Goal: Task Accomplishment & Management: Manage account settings

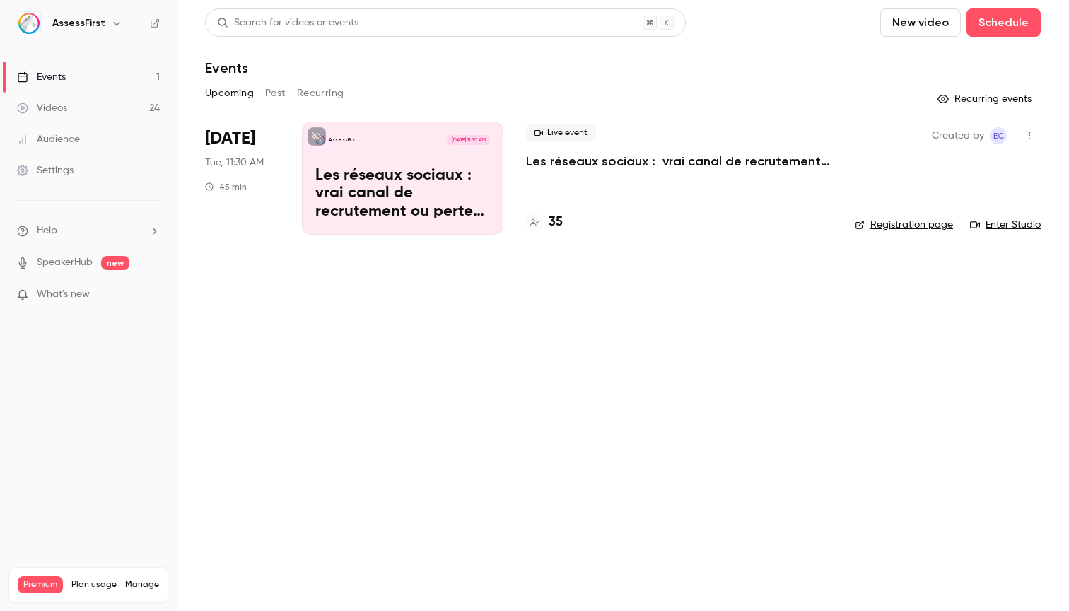
click at [684, 164] on p "Les réseaux sociaux : vrai canal de recrutement ou perte de temps ?" at bounding box center [679, 161] width 306 height 17
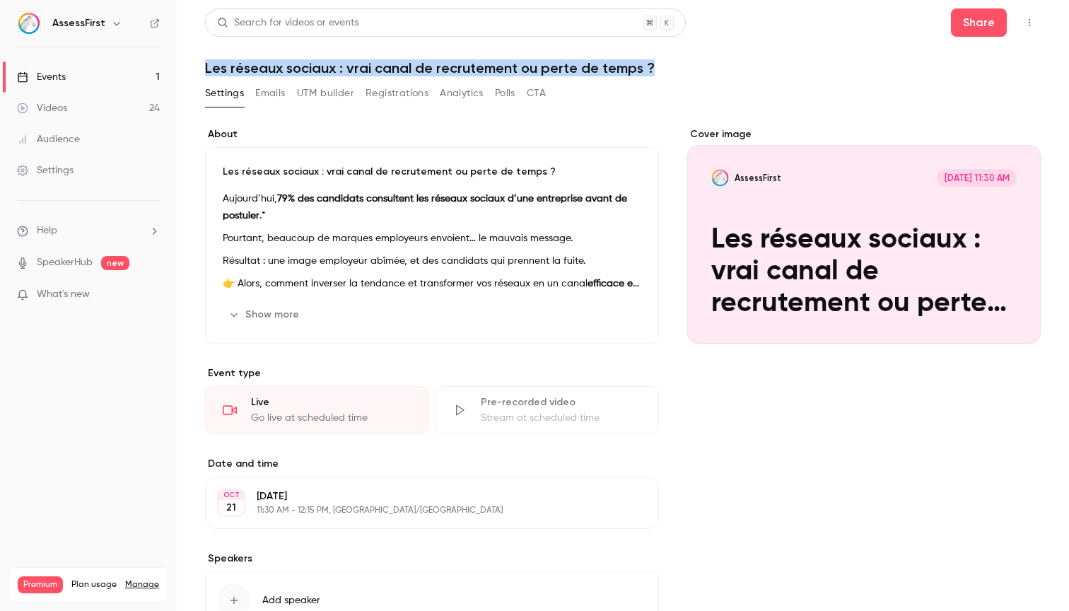
drag, startPoint x: 205, startPoint y: 67, endPoint x: 663, endPoint y: 76, distance: 458.2
click at [663, 76] on h1 "Les réseaux sociaux : vrai canal de recrutement ou perte de temps ?" at bounding box center [623, 67] width 836 height 17
copy h1 "Les réseaux sociaux : vrai canal de recrutement ou perte de temps ?"
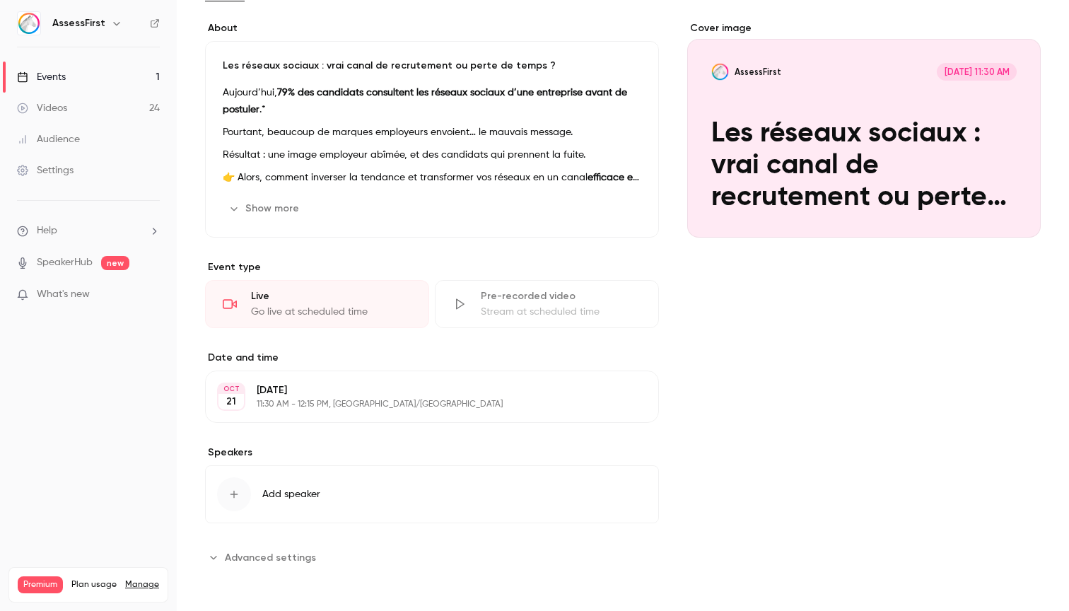
scroll to position [106, 0]
click at [385, 399] on p "11:30 AM - 12:15 PM, [GEOGRAPHIC_DATA]/[GEOGRAPHIC_DATA]" at bounding box center [420, 404] width 327 height 11
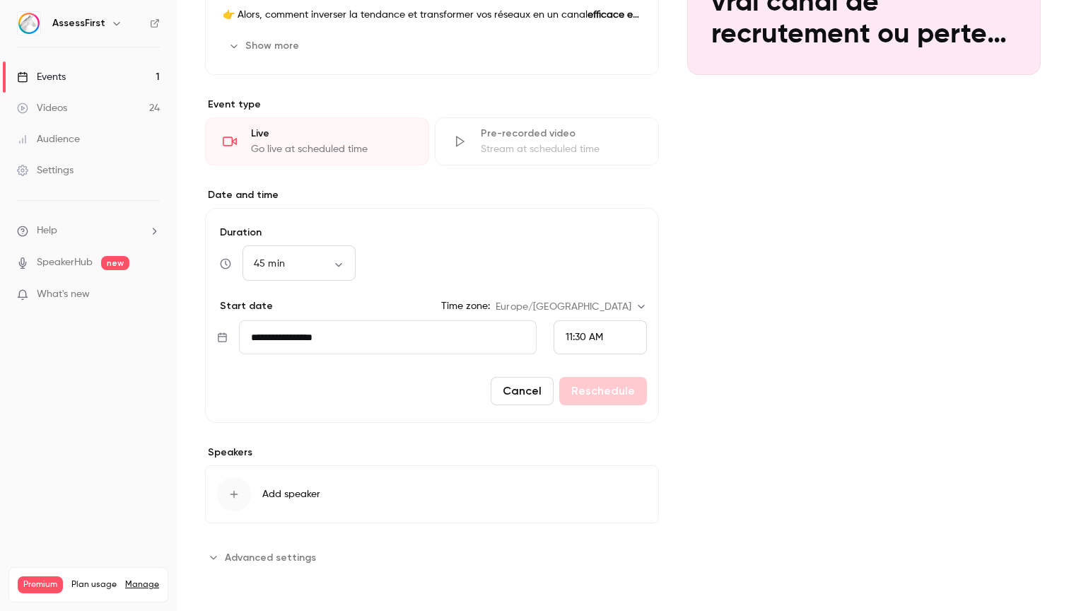
scroll to position [269, 0]
click at [583, 336] on span "11:30 AM" at bounding box center [584, 337] width 37 height 10
click at [601, 124] on div "11:00 AM" at bounding box center [600, 119] width 69 height 15
click at [605, 399] on button "Reschedule" at bounding box center [603, 391] width 88 height 28
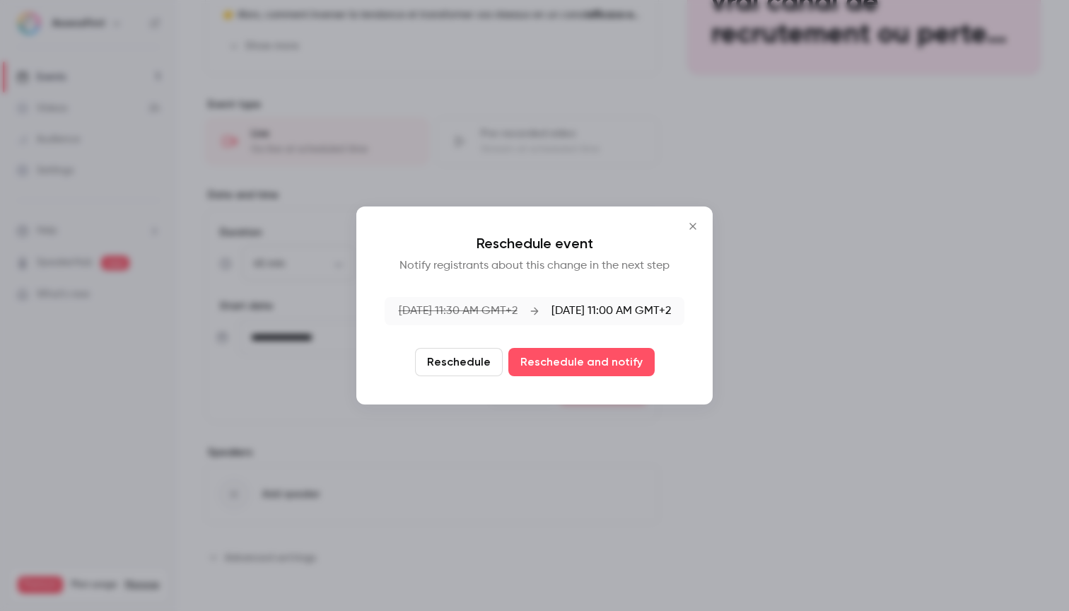
click at [464, 365] on button "Reschedule" at bounding box center [459, 362] width 88 height 28
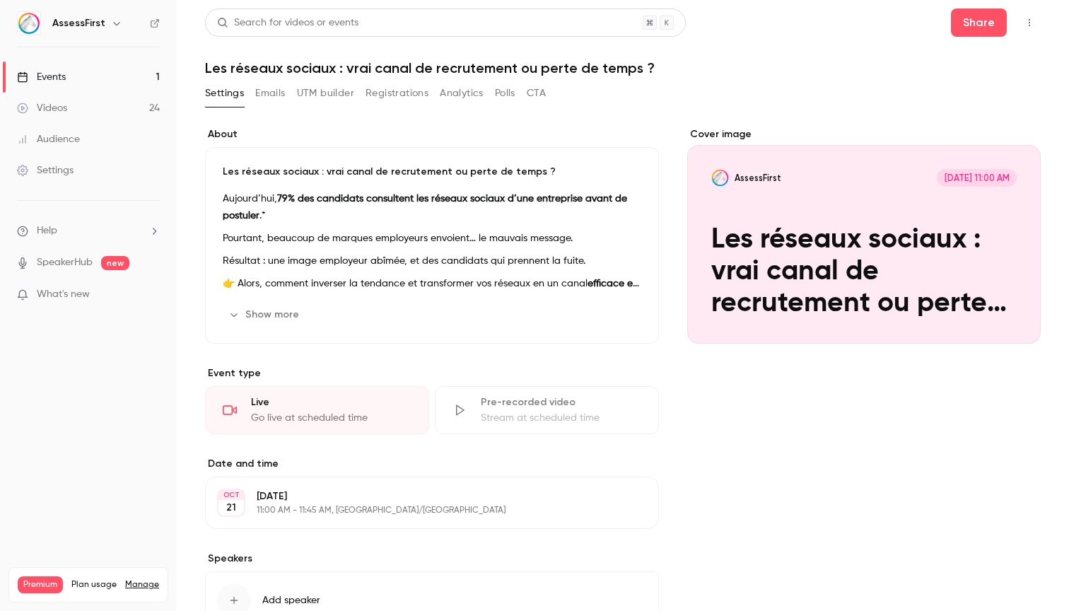
scroll to position [0, 0]
click at [276, 91] on button "Emails" at bounding box center [270, 93] width 30 height 23
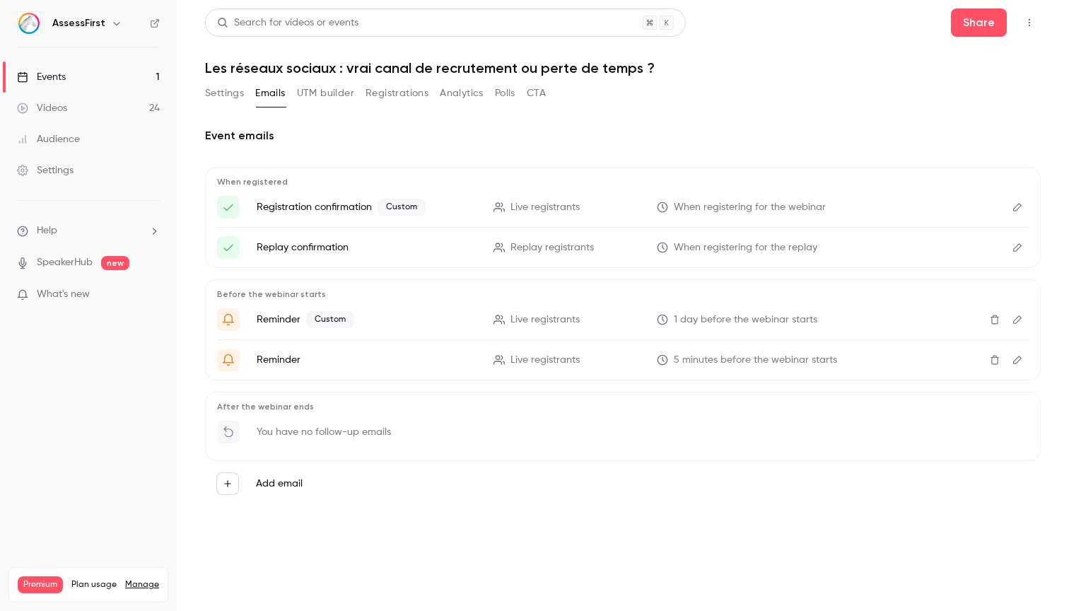
click at [1021, 205] on icon "Edit" at bounding box center [1017, 207] width 8 height 8
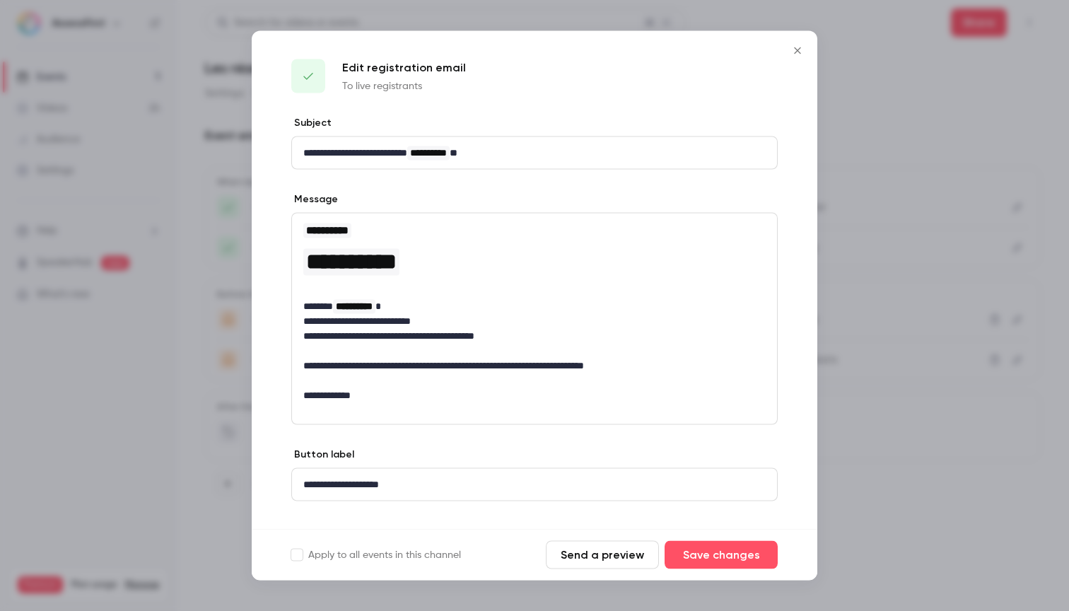
click at [797, 54] on icon "Close" at bounding box center [797, 50] width 17 height 11
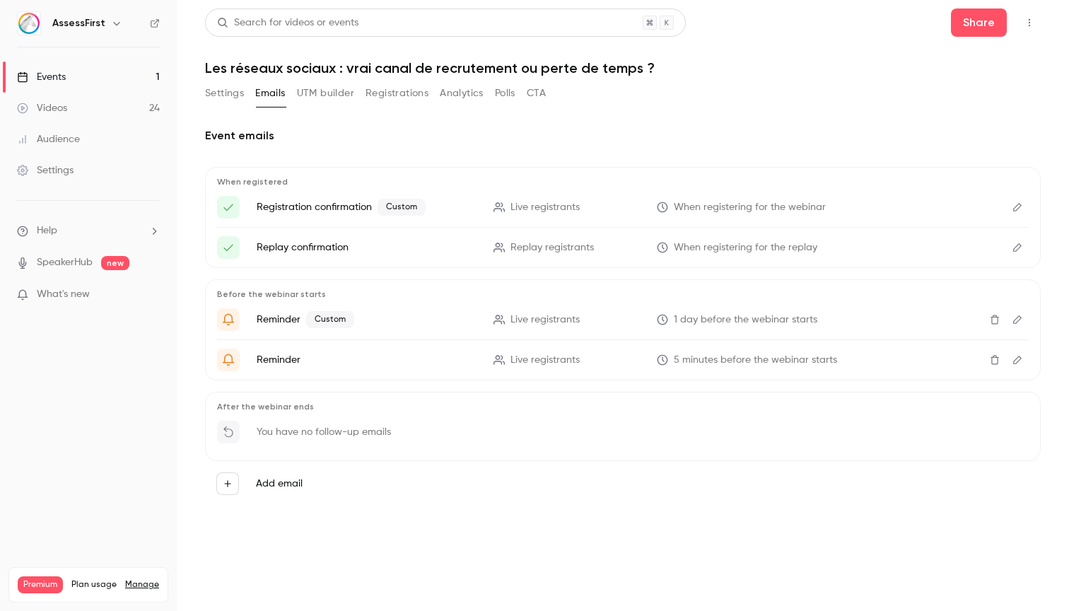
click at [403, 95] on button "Registrations" at bounding box center [396, 93] width 63 height 23
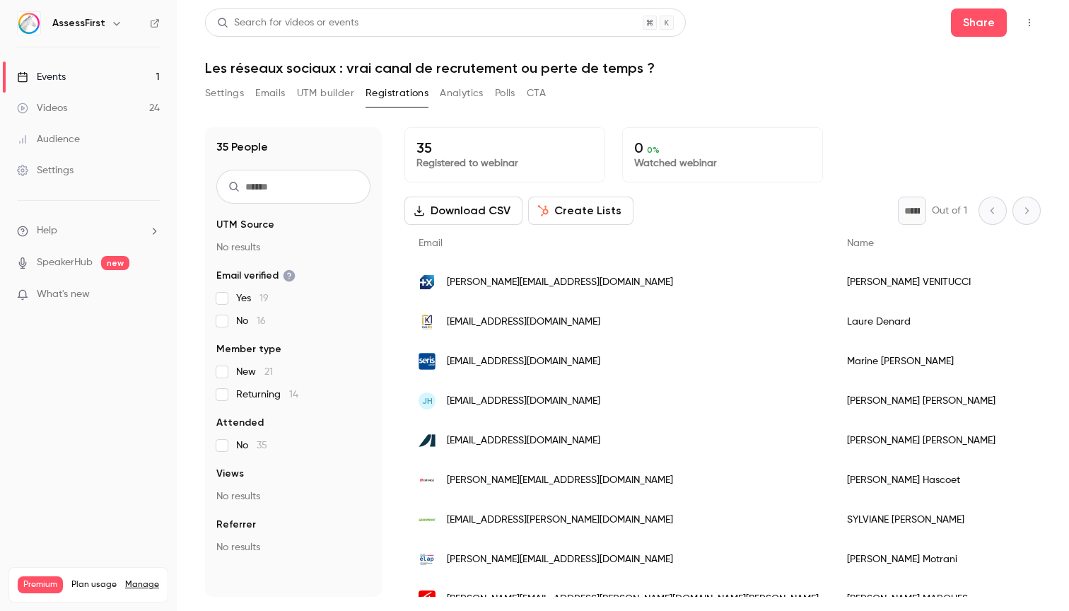
click at [226, 95] on button "Settings" at bounding box center [224, 93] width 39 height 23
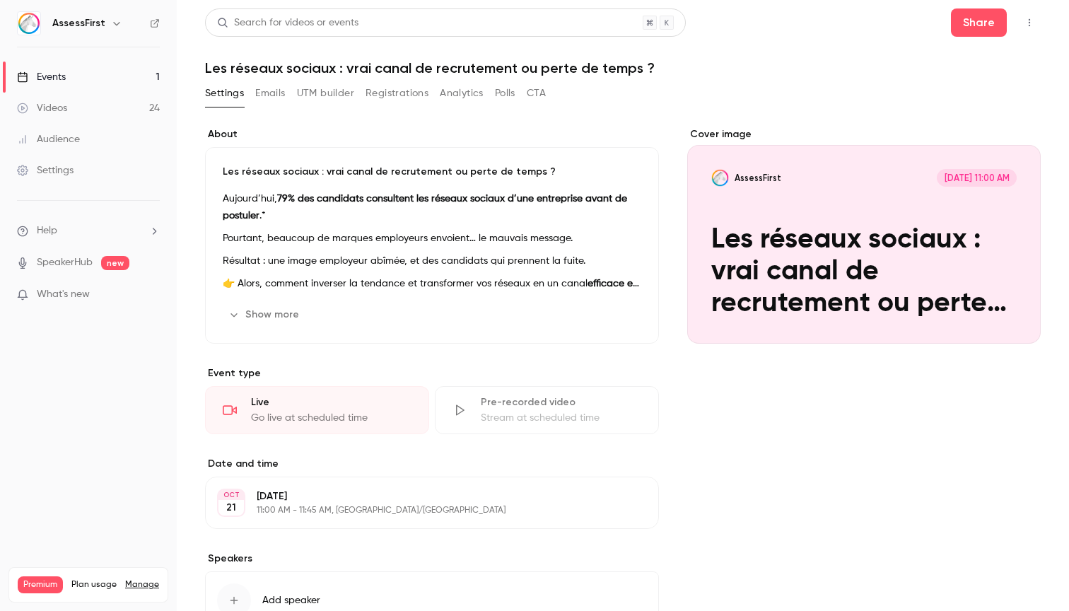
click at [344, 69] on h1 "Les réseaux sociaux : vrai canal de recrutement ou perte de temps ?" at bounding box center [623, 67] width 836 height 17
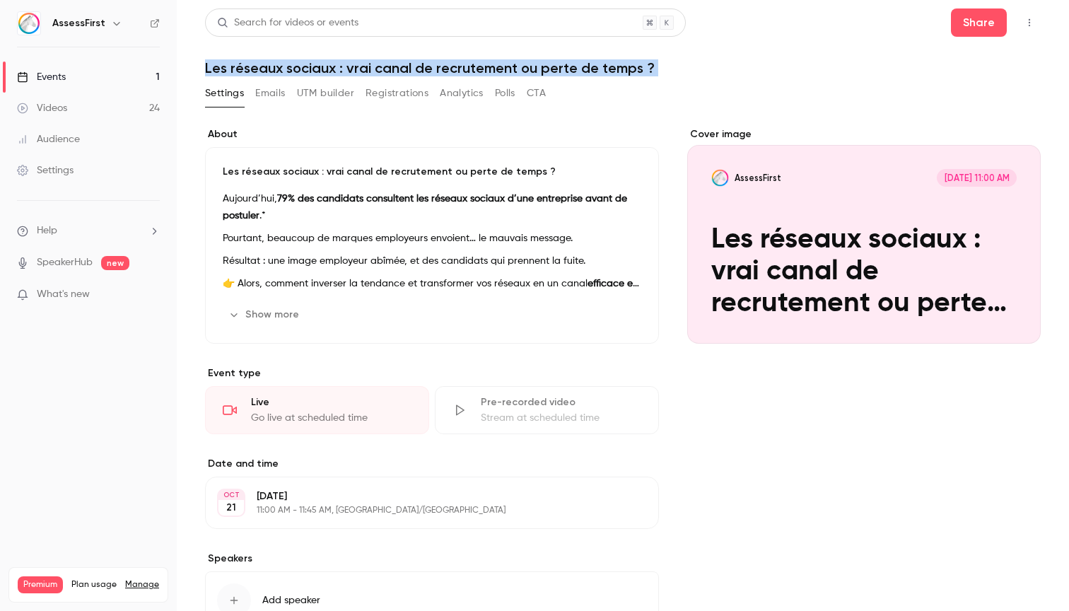
click at [344, 69] on h1 "Les réseaux sociaux : vrai canal de recrutement ou perte de temps ?" at bounding box center [623, 67] width 836 height 17
copy div "Les réseaux sociaux : vrai canal de recrutement ou perte de temps ? Settings Em…"
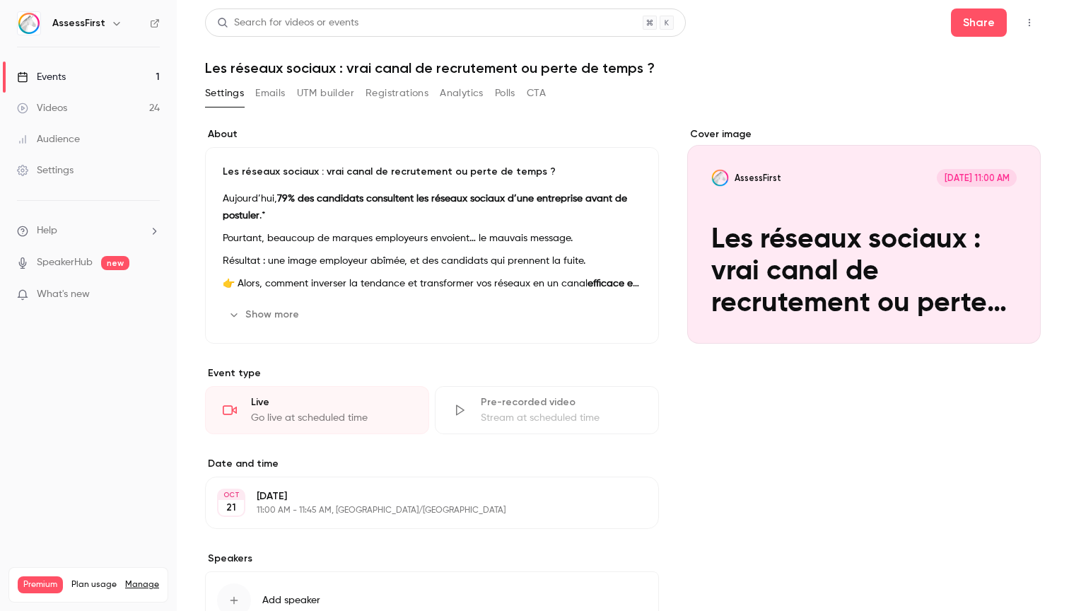
click at [558, 258] on p "Résultat : une image employeur abîmée, et des candidats qui prennent la fuite." at bounding box center [432, 260] width 419 height 17
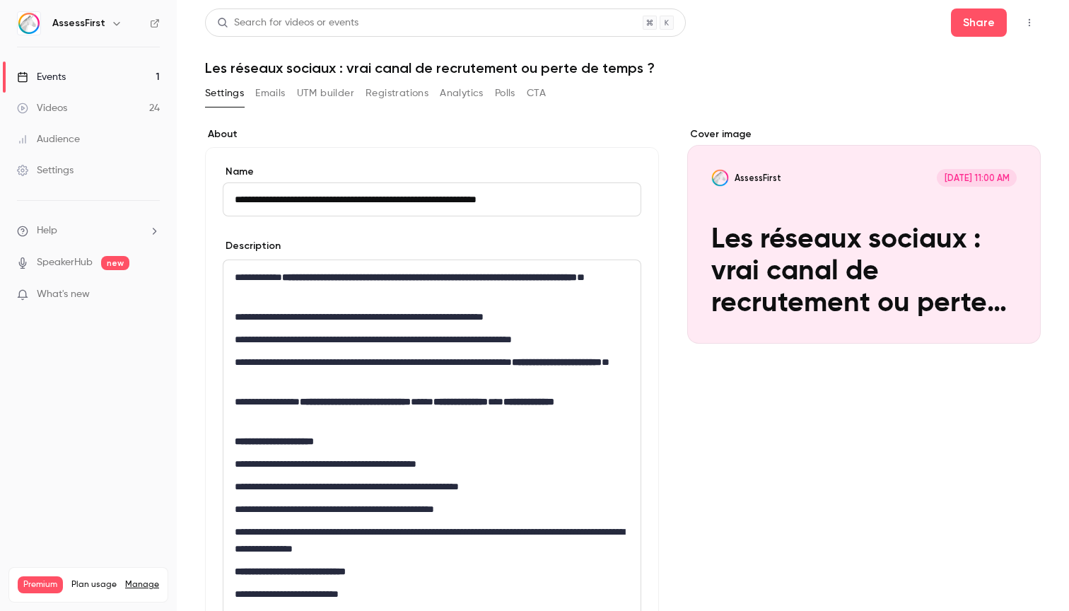
click at [491, 360] on p "**********" at bounding box center [432, 370] width 394 height 34
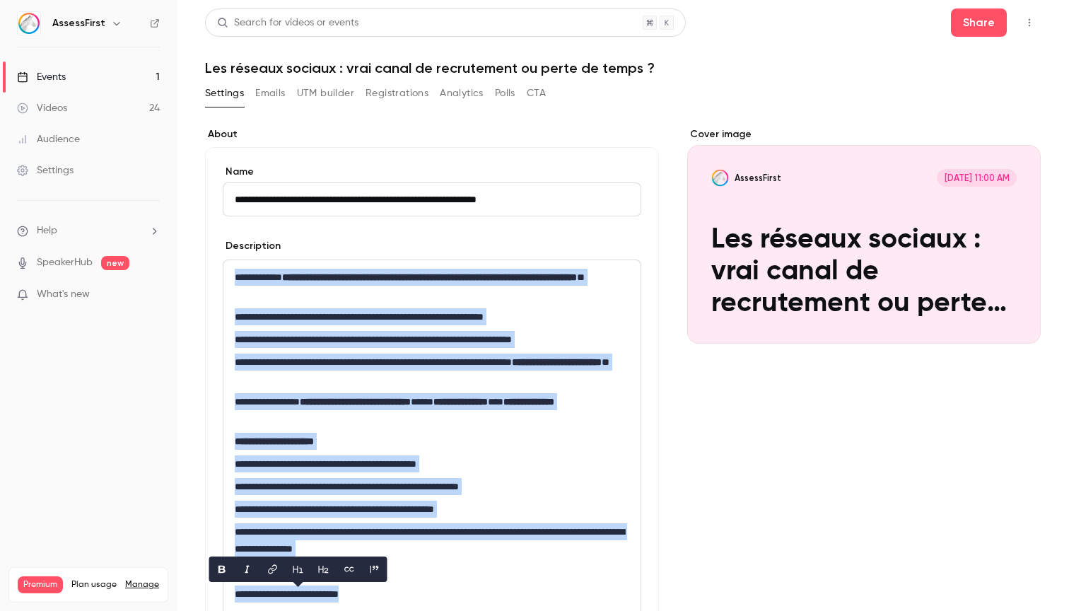
copy div "**********"
